Goal: Check status: Check status

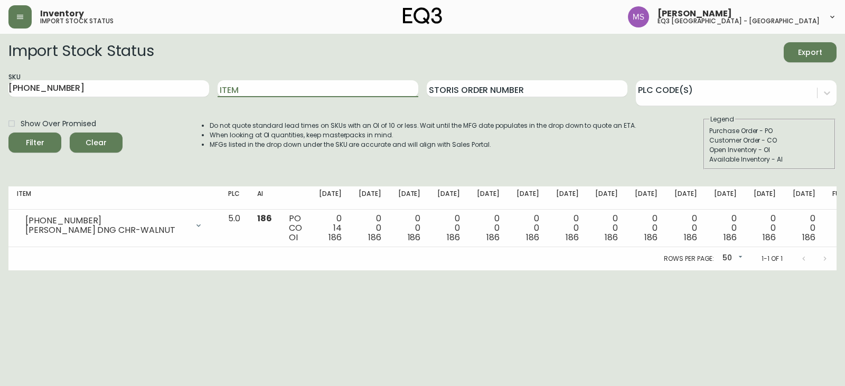
drag, startPoint x: 0, startPoint y: 0, endPoint x: 110, endPoint y: 90, distance: 142.3
click at [137, 89] on input "[PHONE_NUMBER]" at bounding box center [108, 88] width 201 height 17
drag, startPoint x: 92, startPoint y: 90, endPoint x: 0, endPoint y: 83, distance: 92.7
click at [0, 83] on main "Import Stock Status Export SKU [PHONE_NUMBER] Item Storis Order Number PLC Code…" at bounding box center [422, 152] width 845 height 237
paste input "60-122"
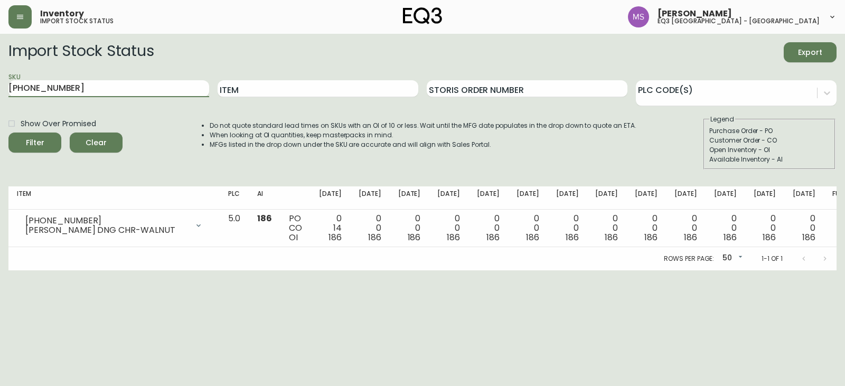
type input "[PHONE_NUMBER]"
click at [8, 133] on button "Filter" at bounding box center [34, 143] width 53 height 20
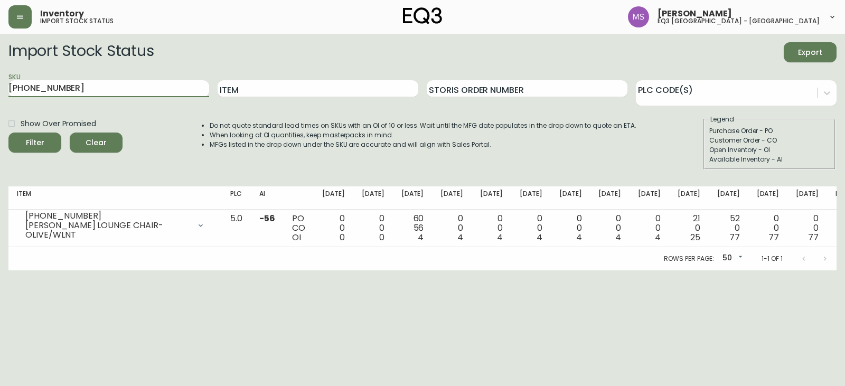
click at [551, 143] on li "MFGs listed in the drop down under the SKU are accurate and will align with Sal…" at bounding box center [423, 145] width 427 height 10
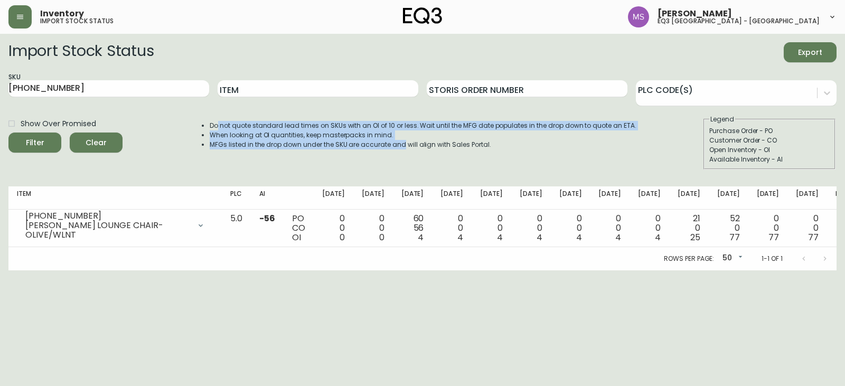
drag, startPoint x: 222, startPoint y: 127, endPoint x: 408, endPoint y: 161, distance: 189.6
click at [408, 161] on div "Do not quote standard lead times on SKUs with an OI of 10 or less. Wait until t…" at bounding box center [413, 142] width 448 height 55
